Goal: Transaction & Acquisition: Purchase product/service

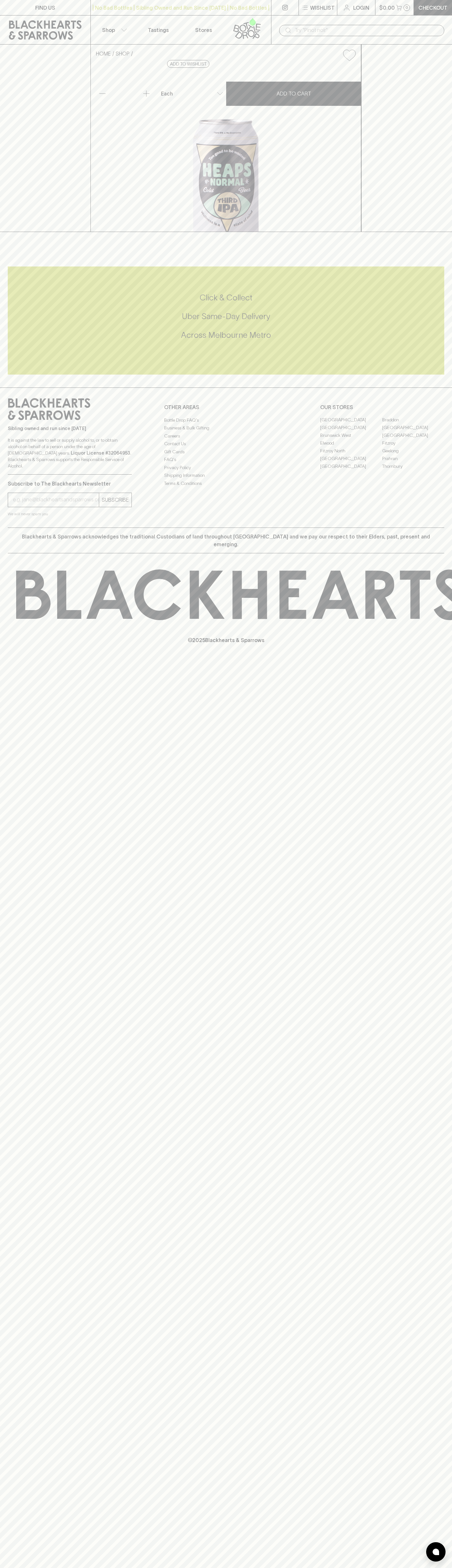
click at [430, 171] on div "HOME SHOP Heaps Normal Cheeky IPA $5.00 Add to wishlist No Further Discounts 1 …" at bounding box center [226, 138] width 452 height 187
click at [273, 1567] on html "FIND US | No Bad Bottles | Sibling Owned and Run Since 2006 | No Bad Bottles | …" at bounding box center [226, 784] width 452 height 1568
click at [4, 1110] on div "FIND US | No Bad Bottles | Sibling Owned and Run Since 2006 | No Bad Bottles | …" at bounding box center [226, 784] width 452 height 1568
